Goal: Information Seeking & Learning: Learn about a topic

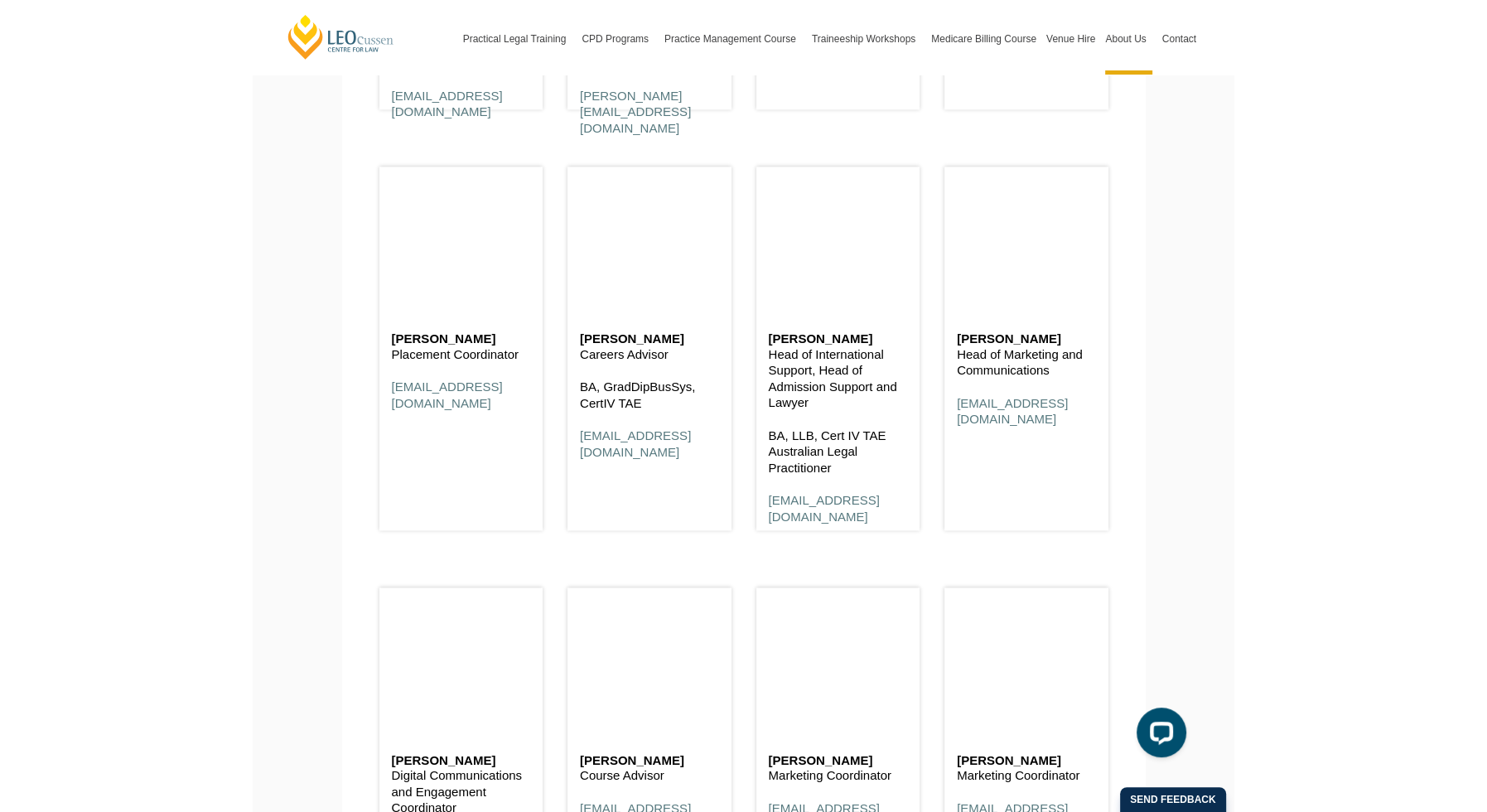
scroll to position [6624, 0]
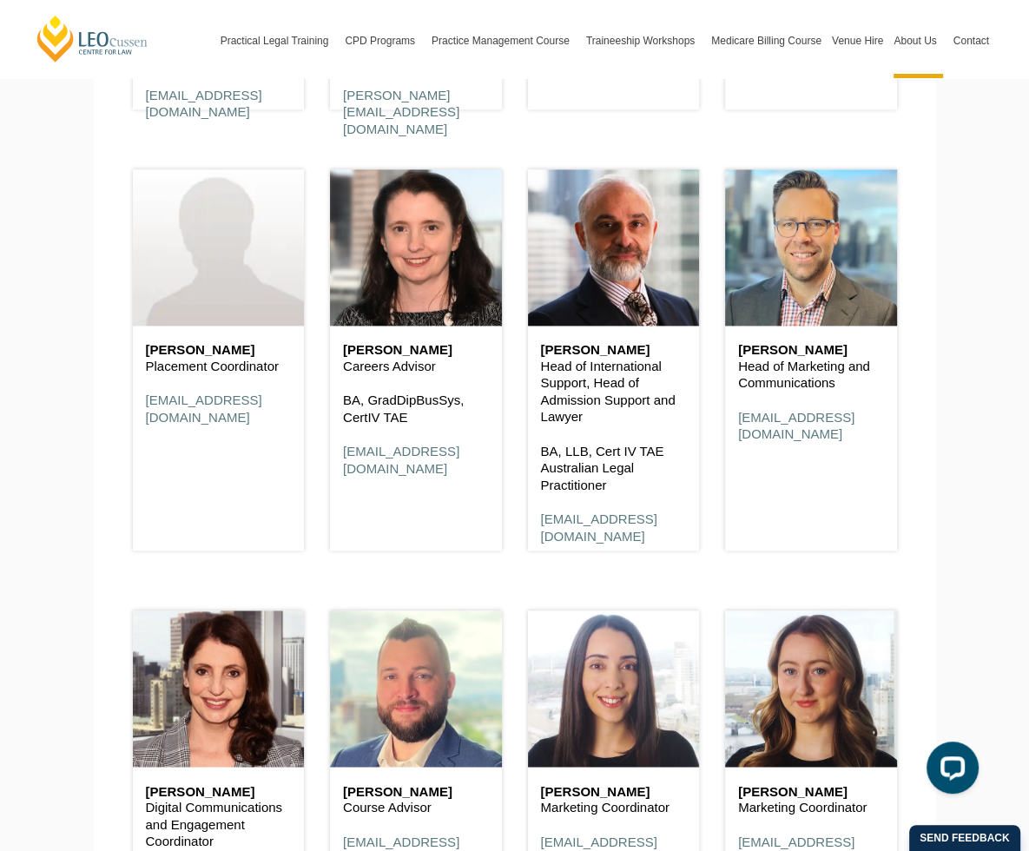
drag, startPoint x: 404, startPoint y: 416, endPoint x: 296, endPoint y: 397, distance: 109.3
click at [330, 397] on div "[PERSON_NAME] Careers Advisor BA, GradDipBusSys, CertIV TAE [EMAIL_ADDRESS][DOM…" at bounding box center [416, 409] width 172 height 168
copy div "[PERSON_NAME] Careers Advisor"
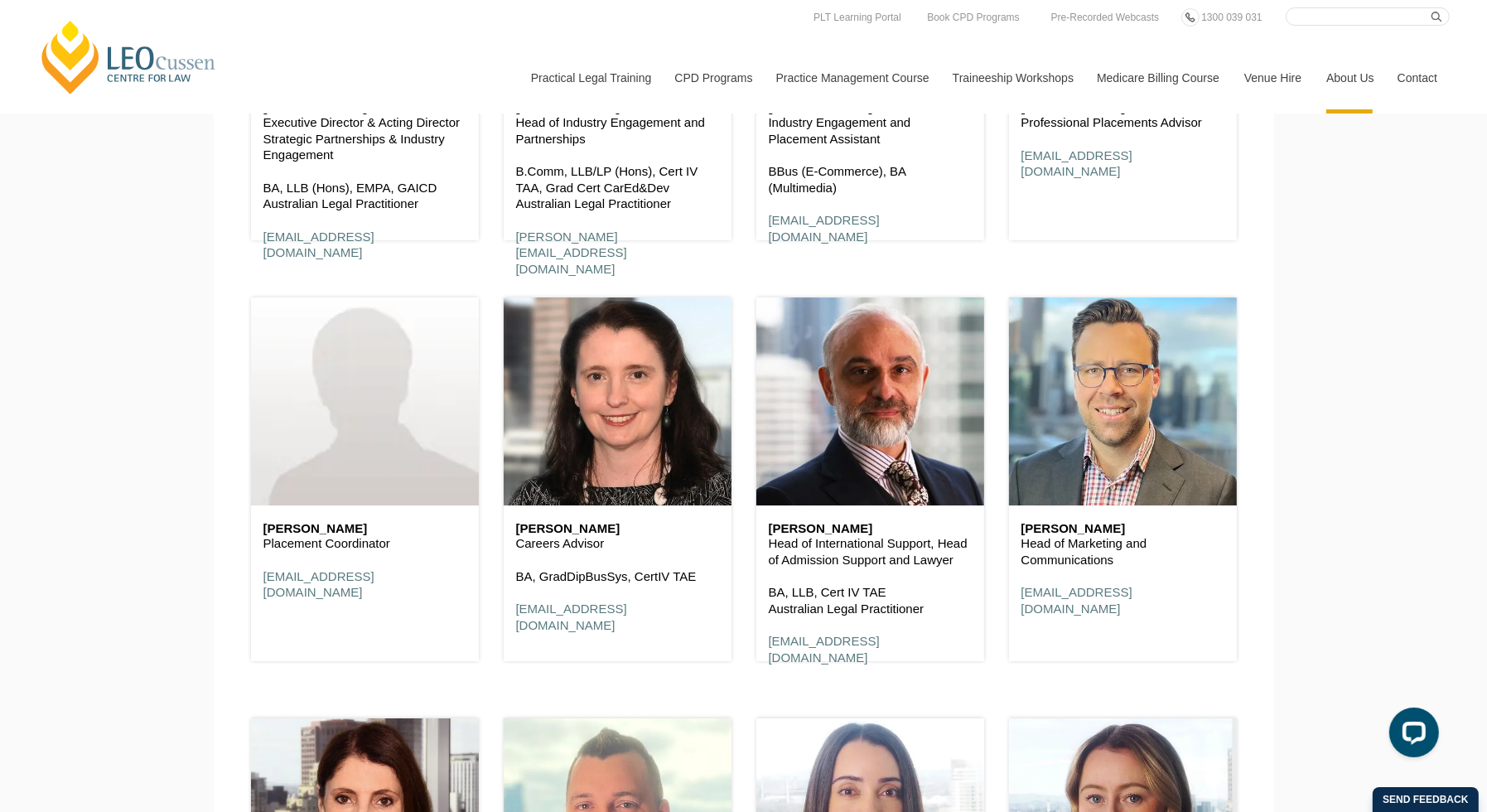
scroll to position [11185, 0]
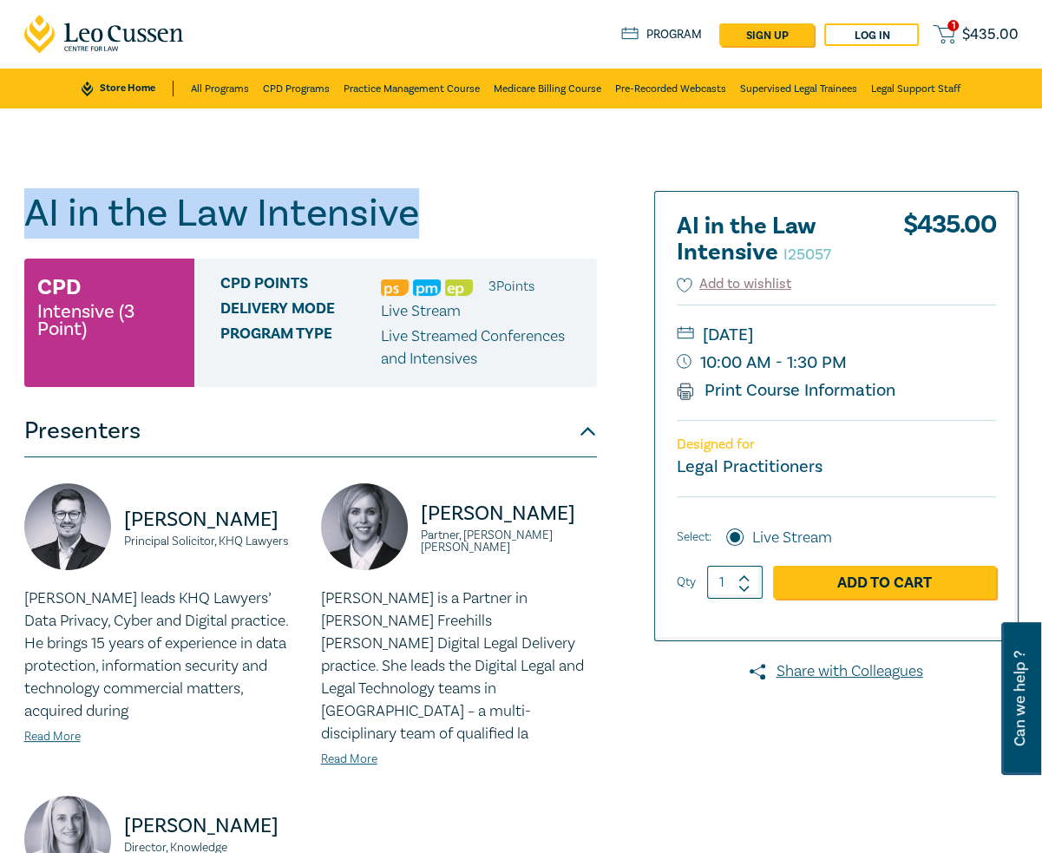
drag, startPoint x: 412, startPoint y: 214, endPoint x: 28, endPoint y: 224, distance: 384.6
click at [28, 224] on h1 "AI in the Law Intensive I25057" at bounding box center [310, 213] width 573 height 45
copy h1 "AI in the Law Intensive"
